Goal: Find specific page/section: Find specific page/section

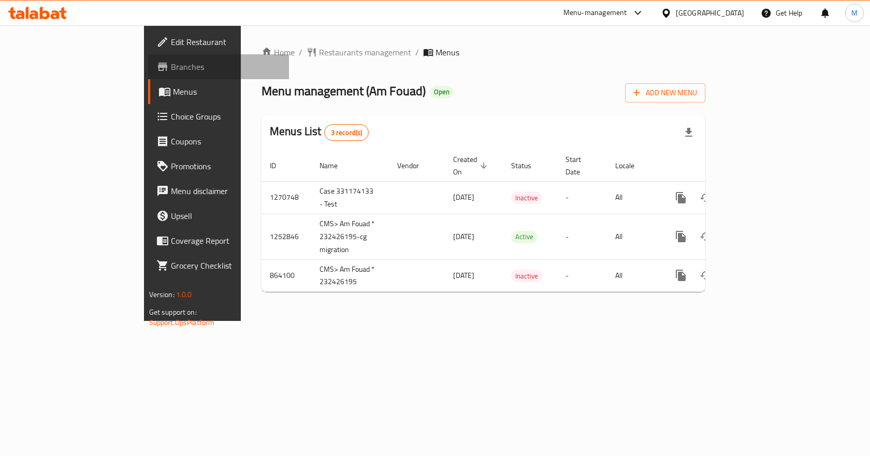
click at [171, 61] on span "Branches" at bounding box center [226, 67] width 110 height 12
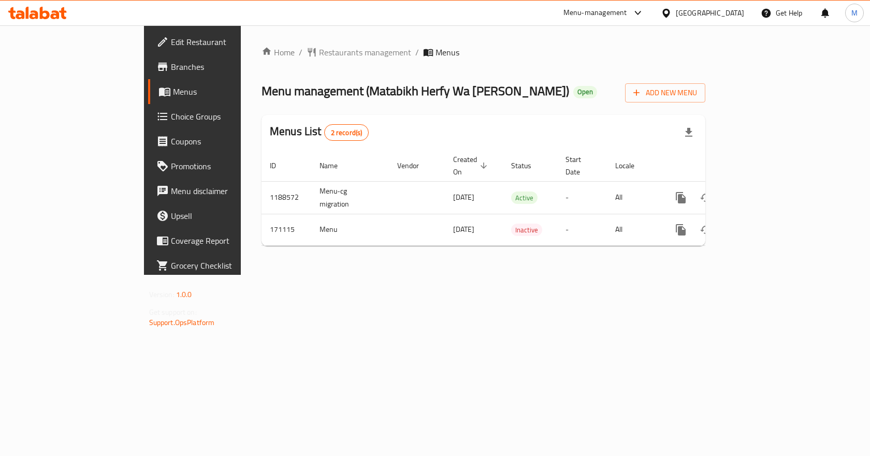
click at [703, 263] on div "Home / Restaurants management / Menus Menu management ( Matabikh Herfy Wa Nathr…" at bounding box center [483, 149] width 485 height 249
click at [675, 10] on div at bounding box center [667, 12] width 15 height 11
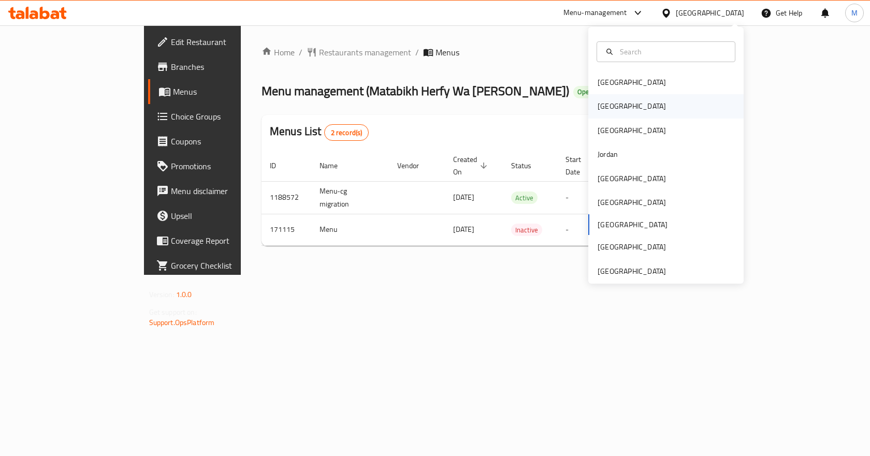
click at [645, 97] on div "[GEOGRAPHIC_DATA]" at bounding box center [665, 106] width 155 height 24
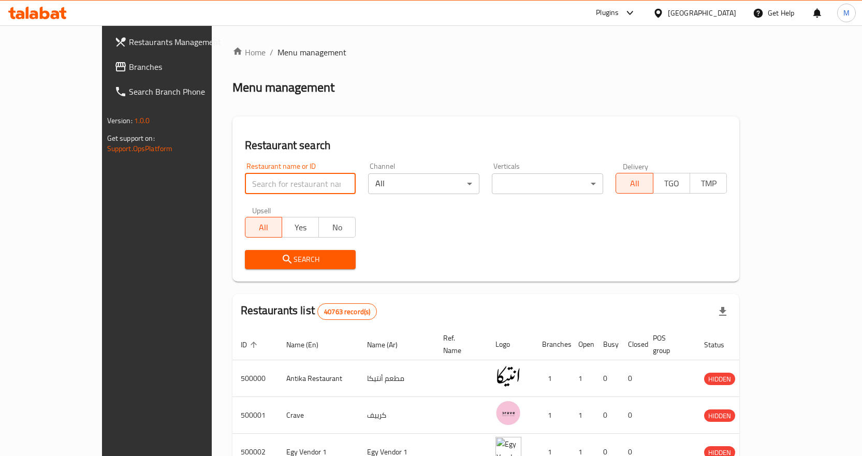
click at [251, 191] on input "search" at bounding box center [300, 183] width 111 height 21
paste input "Rolls,"
click button "Search" at bounding box center [300, 259] width 111 height 19
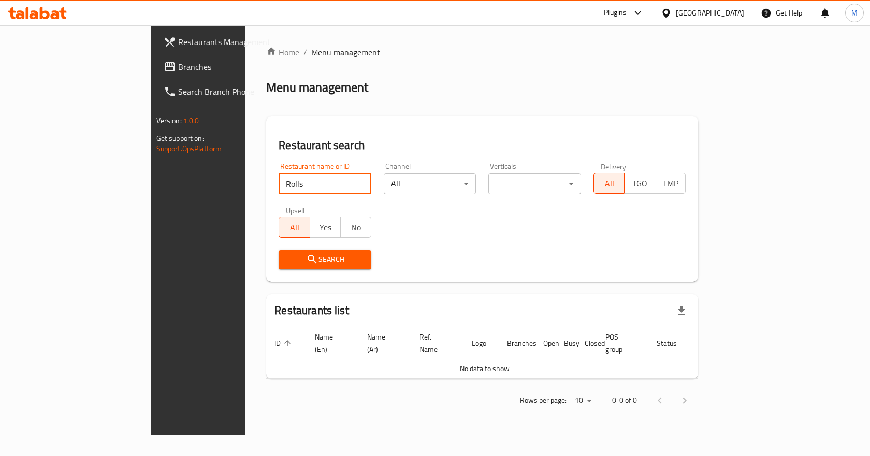
type input "Rolls"
click button "Search" at bounding box center [324, 259] width 93 height 19
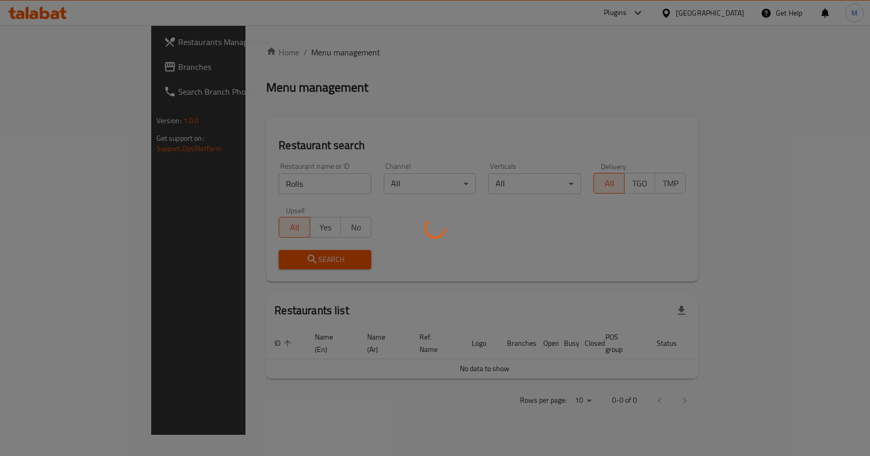
drag, startPoint x: 620, startPoint y: 245, endPoint x: 618, endPoint y: 270, distance: 25.0
click at [618, 270] on div at bounding box center [435, 228] width 870 height 456
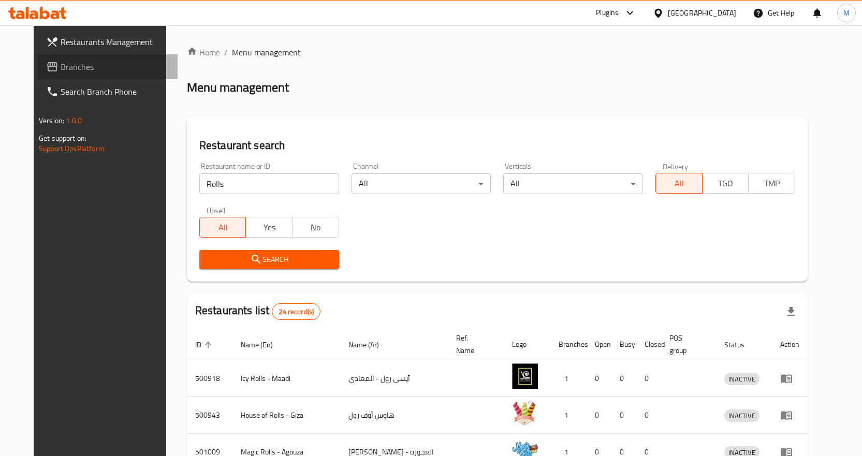
click at [61, 68] on span "Branches" at bounding box center [115, 67] width 109 height 12
